Goal: Task Accomplishment & Management: Complete application form

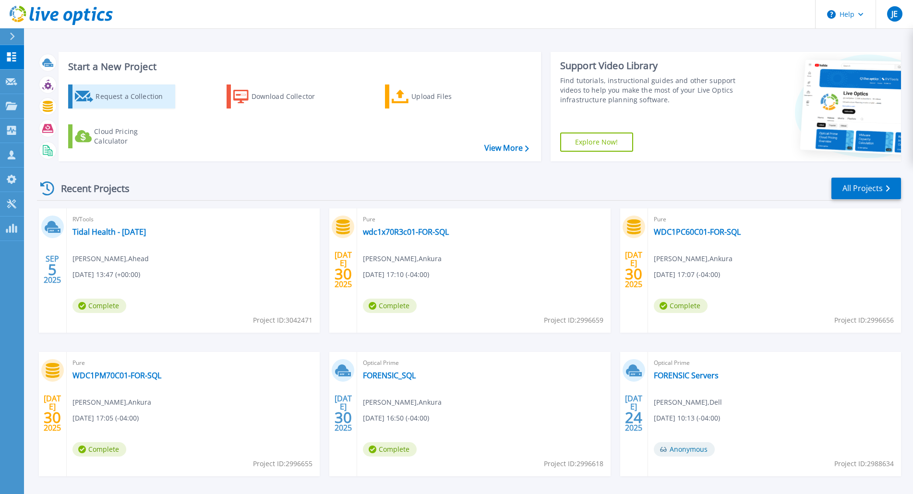
click at [127, 94] on div "Request a Collection" at bounding box center [133, 96] width 77 height 19
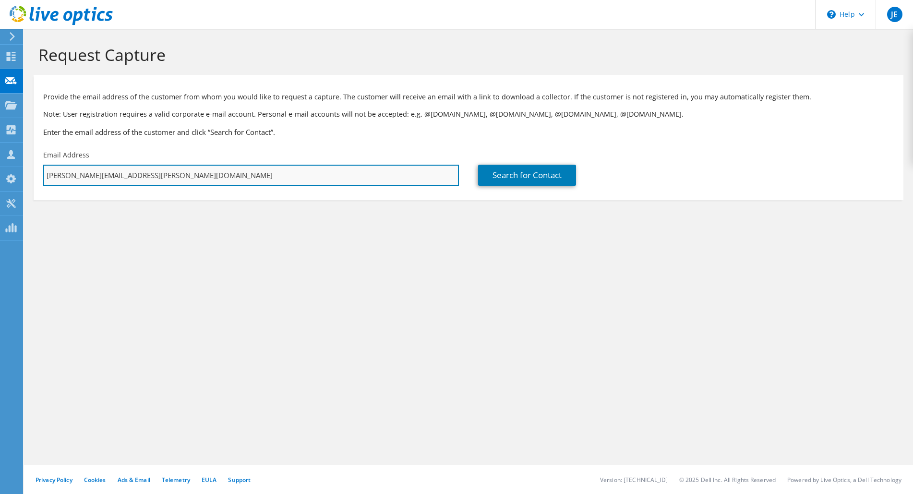
drag, startPoint x: 237, startPoint y: 172, endPoint x: 4, endPoint y: 150, distance: 234.2
click at [43, 165] on input "jeremy.edwards@thinkahead.com" at bounding box center [251, 175] width 416 height 21
paste input "mike.chewning@ankura"
type input "mike.chewning@ankura.com"
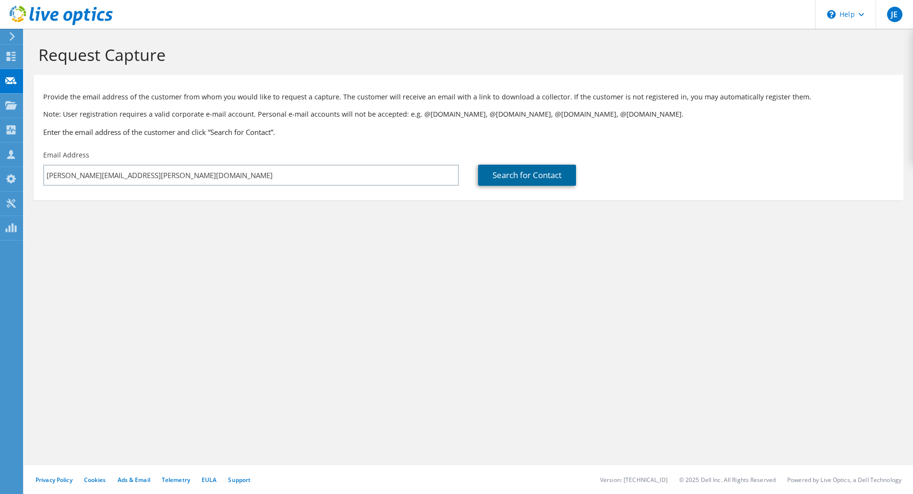
click at [523, 178] on link "Search for Contact" at bounding box center [527, 175] width 98 height 21
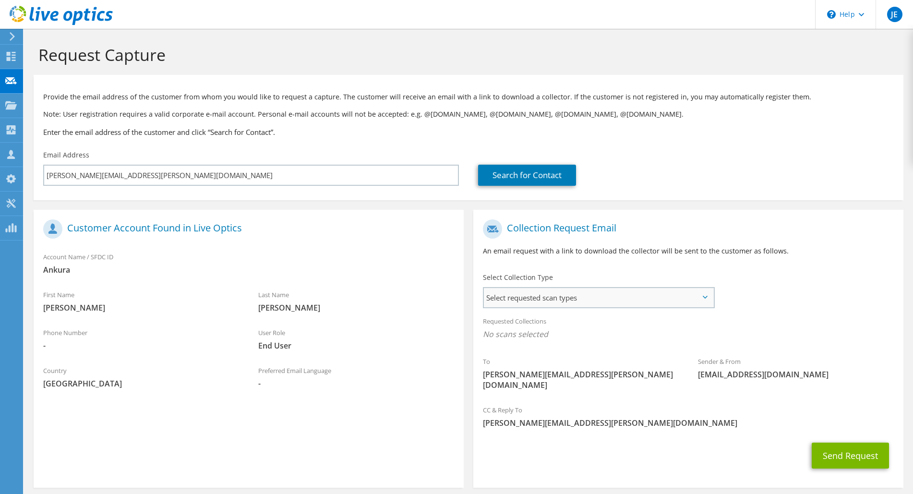
click at [639, 296] on span "Select requested scan types" at bounding box center [598, 297] width 229 height 19
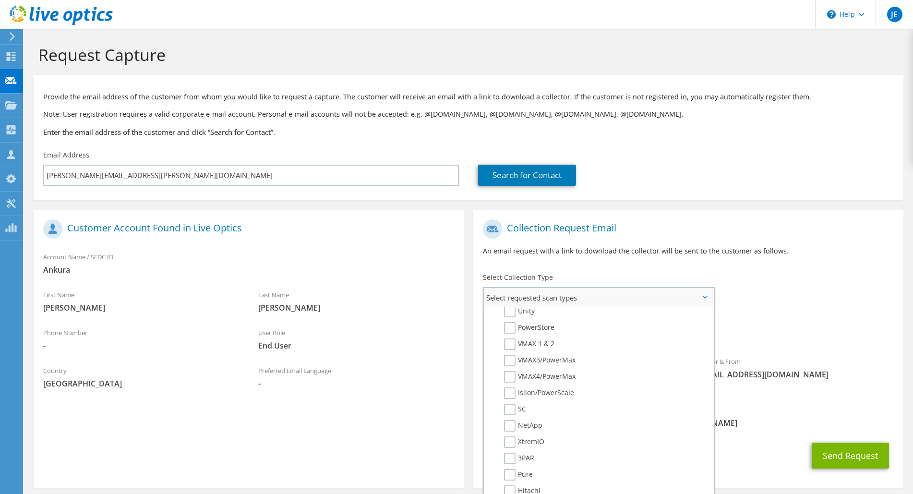
scroll to position [202, 0]
click at [512, 388] on label "Isilon/PowerScale" at bounding box center [539, 391] width 70 height 12
click at [0, 0] on input "Isilon/PowerScale" at bounding box center [0, 0] width 0 height 0
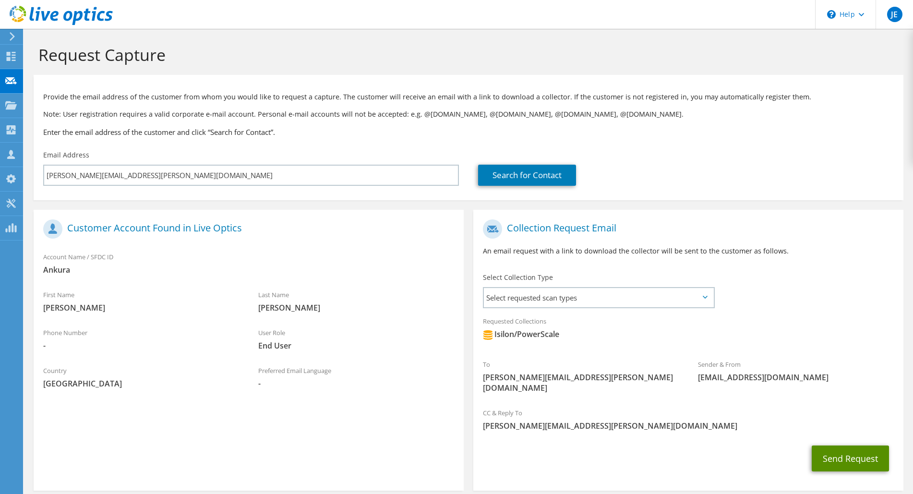
click at [850, 445] on button "Send Request" at bounding box center [849, 458] width 77 height 26
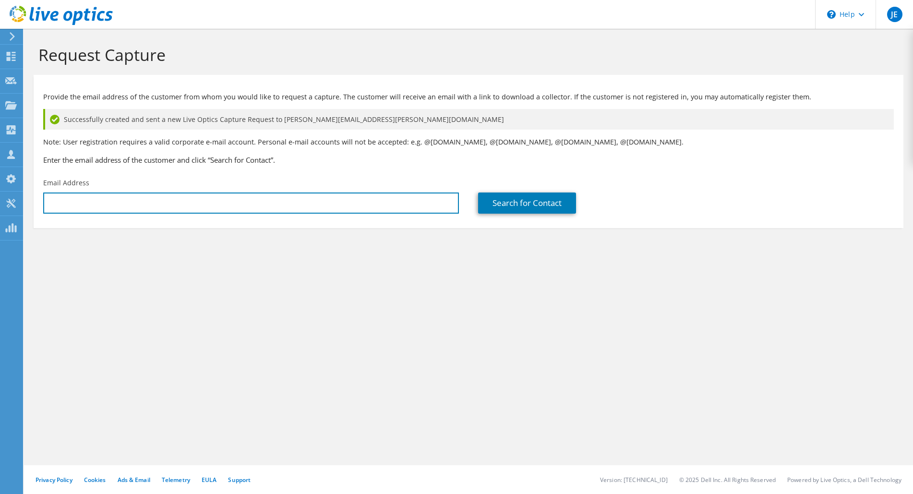
type input "[PERSON_NAME][EMAIL_ADDRESS][PERSON_NAME][DOMAIN_NAME]"
